Goal: Transaction & Acquisition: Obtain resource

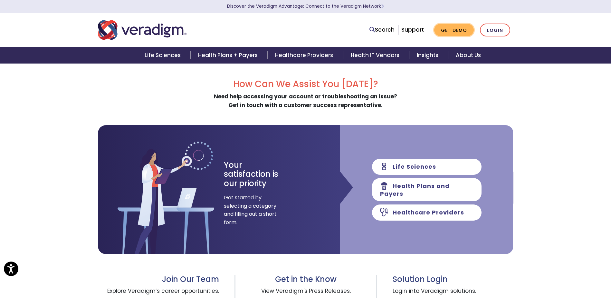
click at [444, 34] on link "Get Demo" at bounding box center [454, 30] width 40 height 13
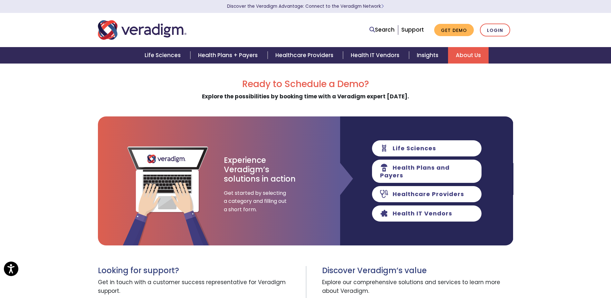
click at [469, 57] on link "About Us" at bounding box center [468, 55] width 41 height 16
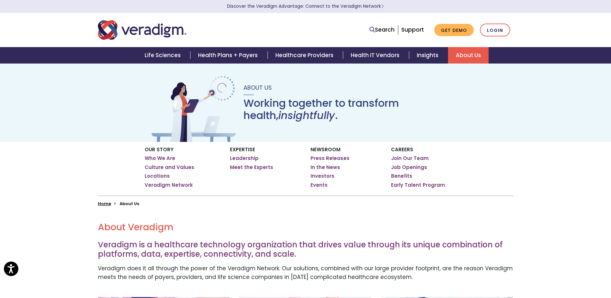
click at [469, 53] on link "About Us" at bounding box center [468, 55] width 41 height 16
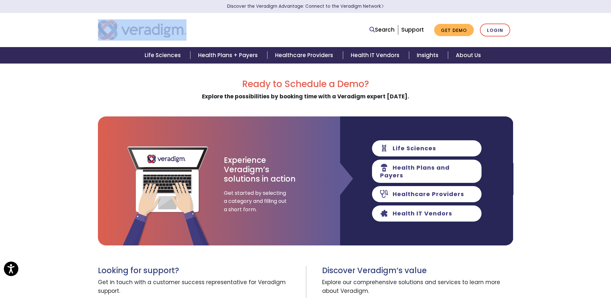
drag, startPoint x: 193, startPoint y: 30, endPoint x: 128, endPoint y: 28, distance: 65.4
click at [128, 28] on div at bounding box center [181, 29] width 177 height 21
